Goal: Information Seeking & Learning: Understand process/instructions

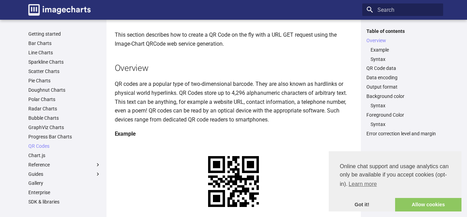
scroll to position [69, 0]
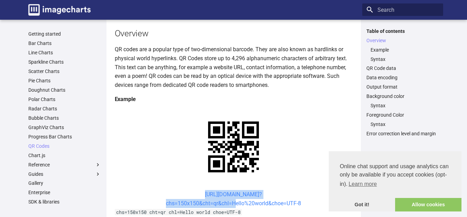
drag, startPoint x: 191, startPoint y: 123, endPoint x: 233, endPoint y: 134, distance: 43.6
click at [233, 190] on center "https://image-charts.com/chart? chs=150x150&cht=qr&chl=Hello%20world&choe=UTF-8" at bounding box center [234, 199] width 238 height 18
copy link "https://image-charts.com/chart? chs=150x150&cht=qr&chl="
